Goal: Check status: Check status

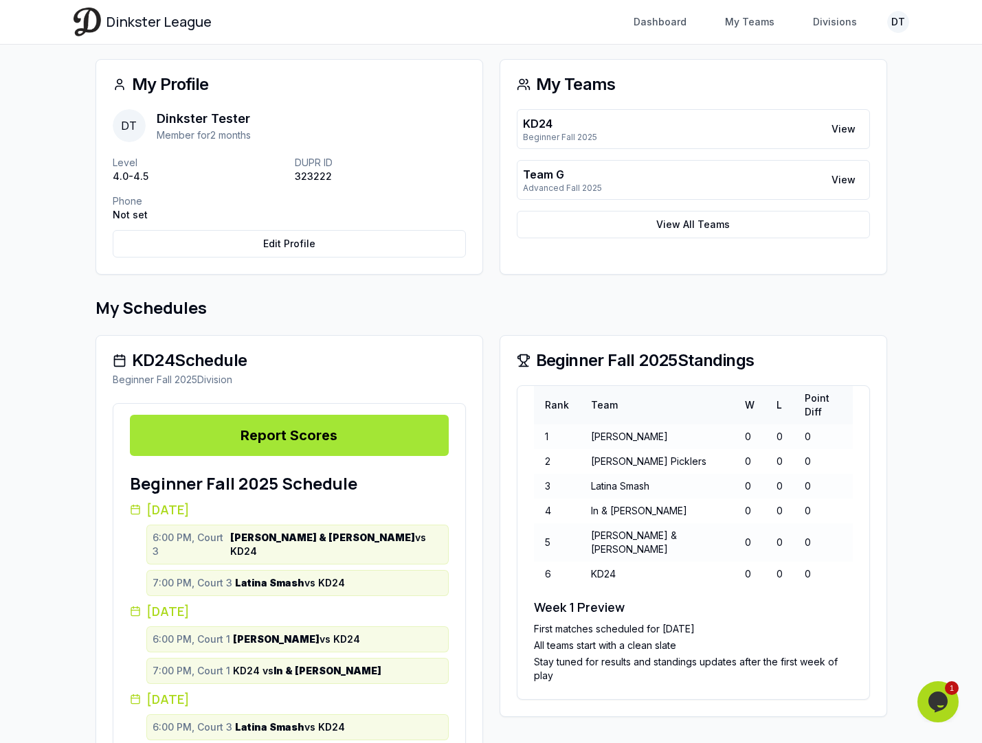
scroll to position [73, 0]
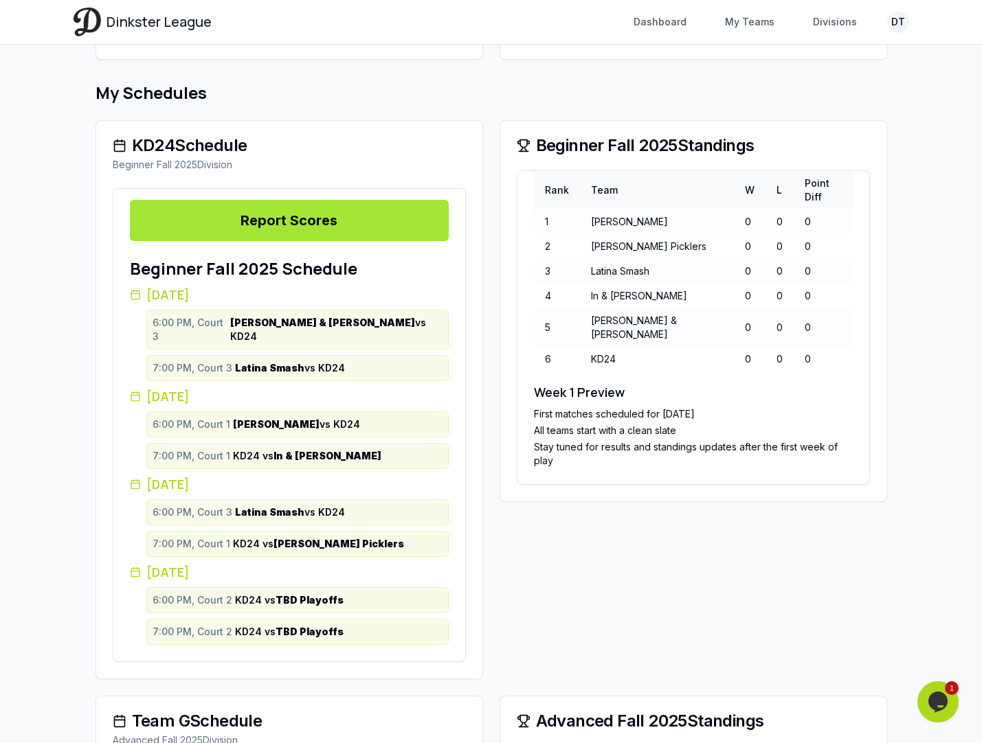
scroll to position [285, 0]
click at [311, 450] on div "7:00 PM, Court 1 KD24 vs In & Joe" at bounding box center [297, 457] width 290 height 14
drag, startPoint x: 313, startPoint y: 444, endPoint x: 272, endPoint y: 444, distance: 41.2
click at [272, 450] on div "7:00 PM, Court 1 KD24 vs In & Joe" at bounding box center [297, 457] width 290 height 14
